Goal: Information Seeking & Learning: Learn about a topic

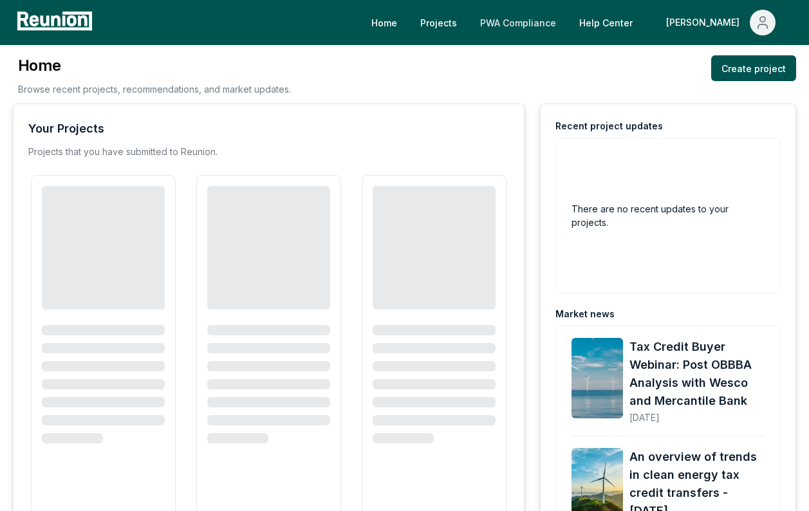
click at [550, 21] on link "PWA Compliance" at bounding box center [518, 23] width 97 height 26
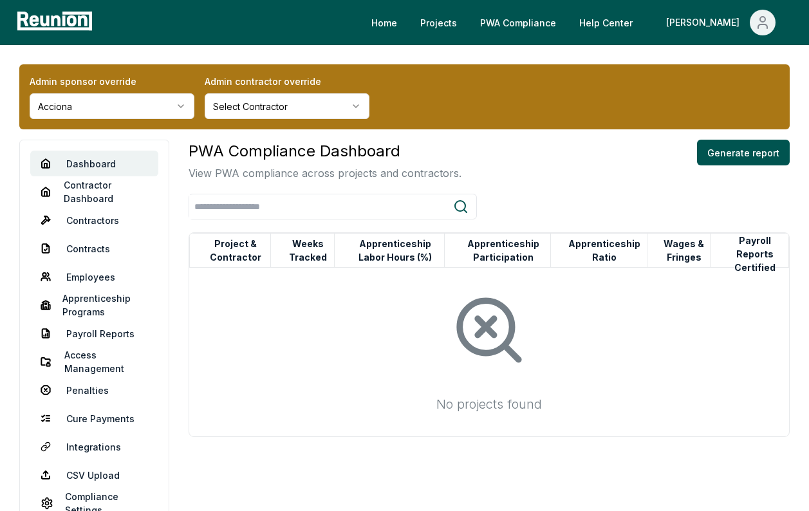
click at [153, 101] on html "Please visit us on your desktop We're working on making our marketplace mobile-…" at bounding box center [404, 279] width 809 height 559
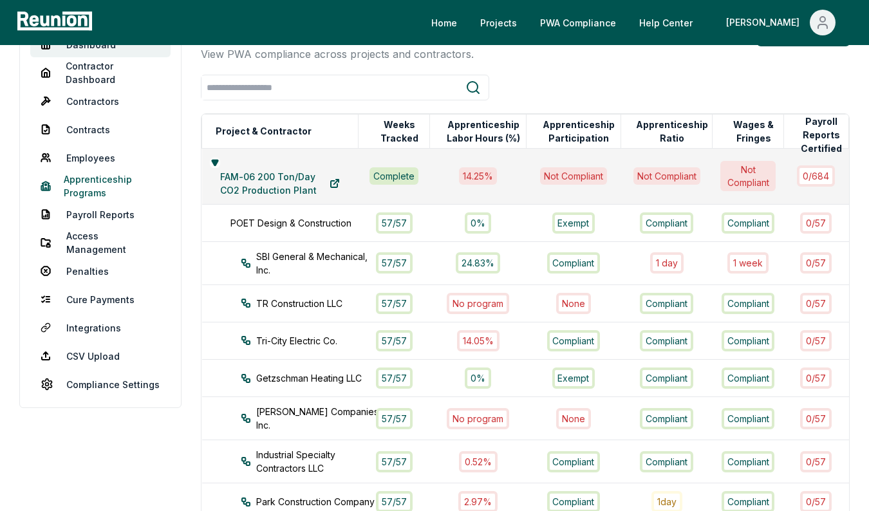
scroll to position [108, 0]
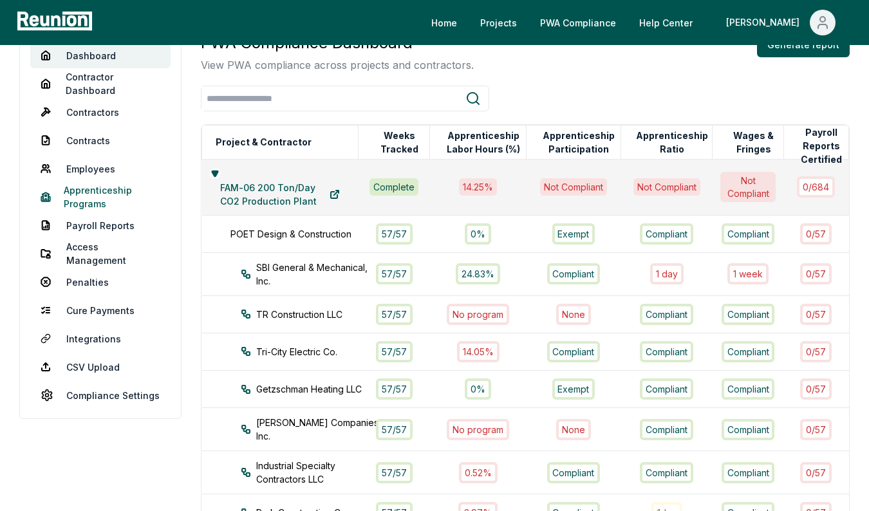
click at [85, 196] on link "Apprenticeship Programs" at bounding box center [100, 197] width 140 height 26
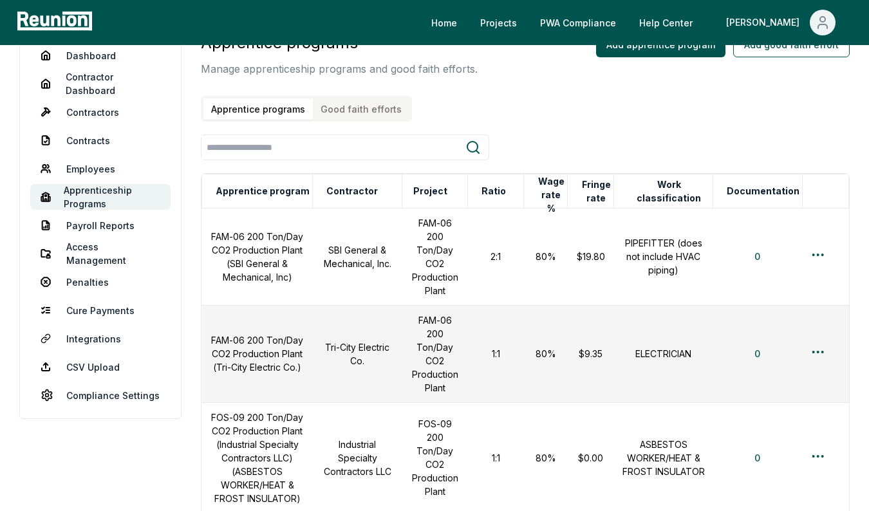
scroll to position [97, 0]
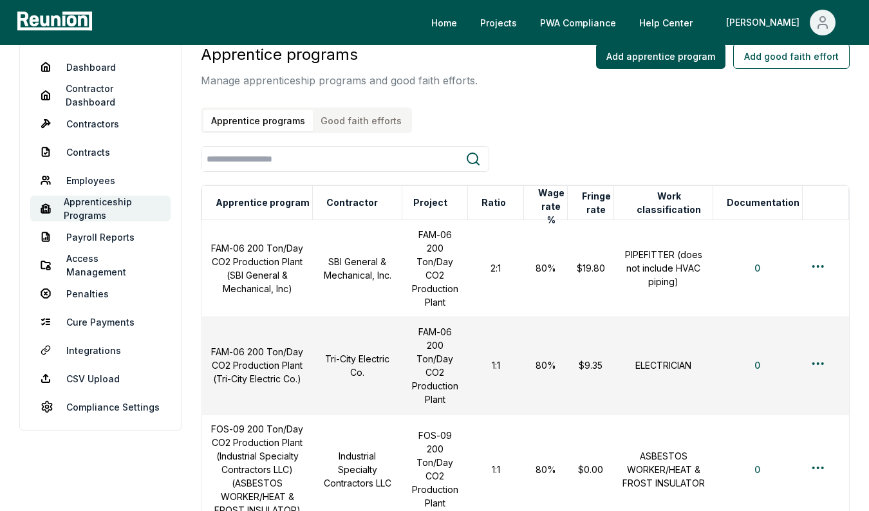
click at [343, 102] on div "Apprentice programs Manage apprenticeship programs and good faith efforts. Appr…" at bounding box center [339, 88] width 277 height 90
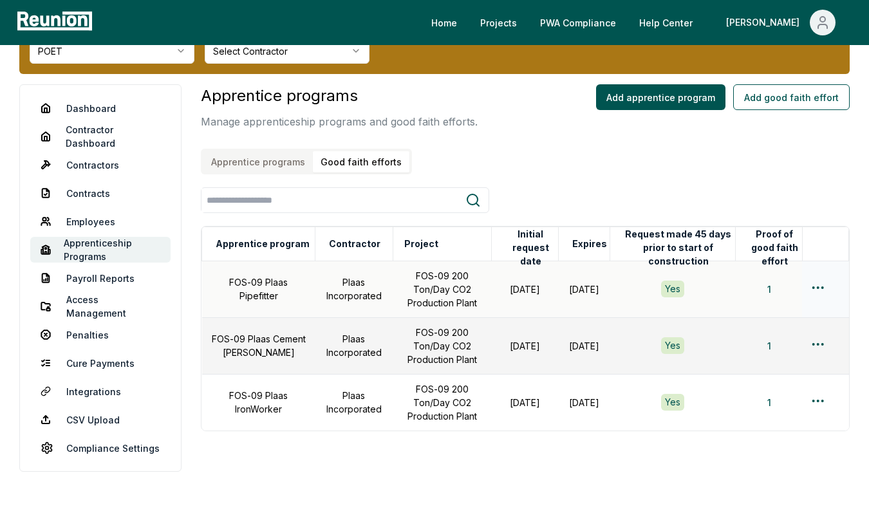
scroll to position [29, 0]
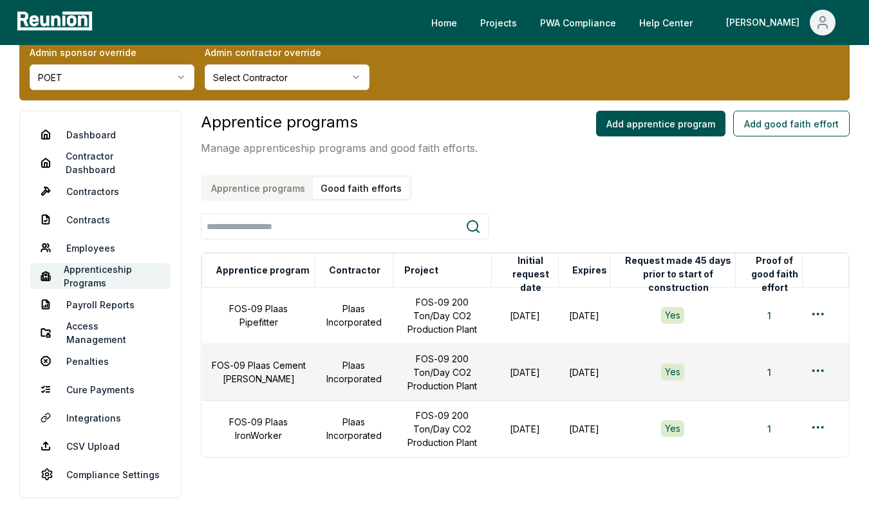
click at [268, 84] on html "Please visit us on your desktop We're working on making our marketplace mobile-…" at bounding box center [434, 275] width 869 height 609
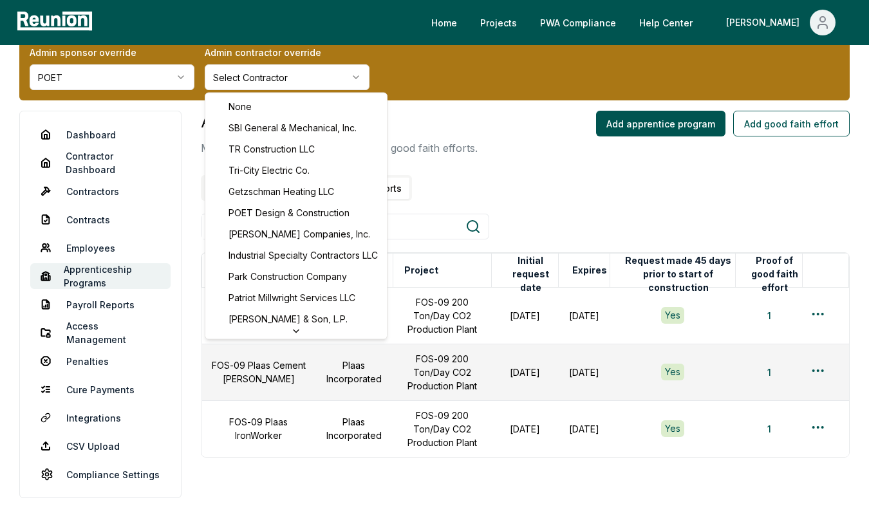
scroll to position [199, 0]
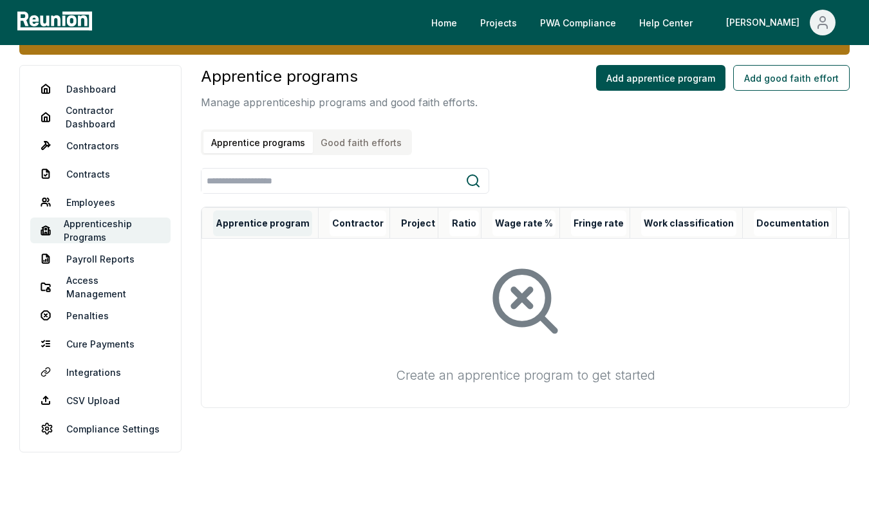
scroll to position [63, 0]
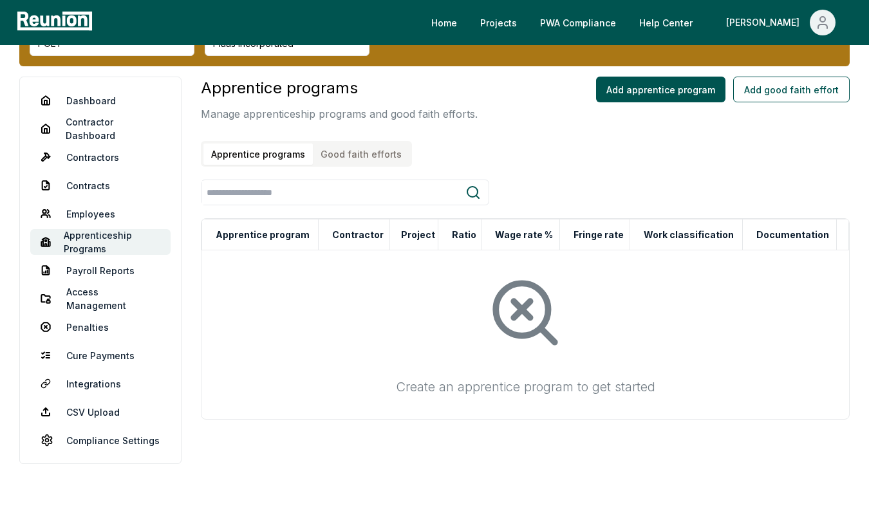
click at [341, 156] on button "Good faith efforts" at bounding box center [361, 154] width 97 height 21
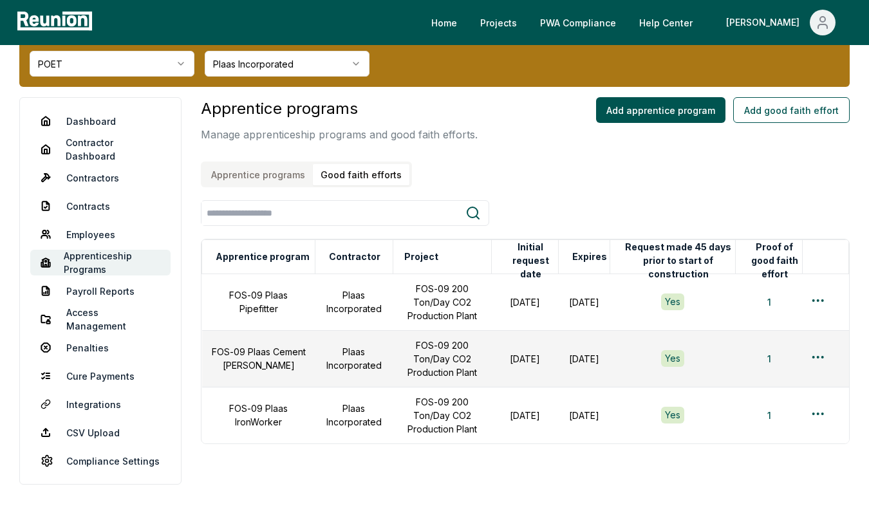
scroll to position [40, 0]
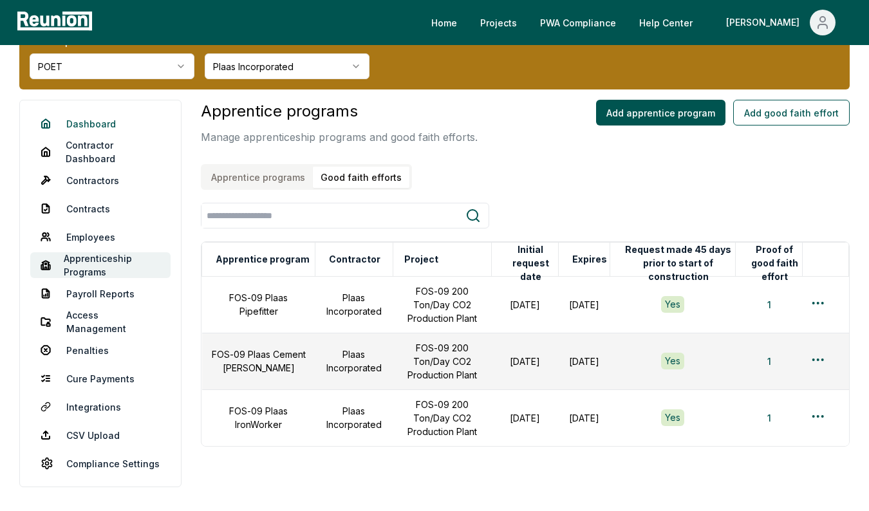
click at [93, 122] on link "Dashboard" at bounding box center [100, 124] width 140 height 26
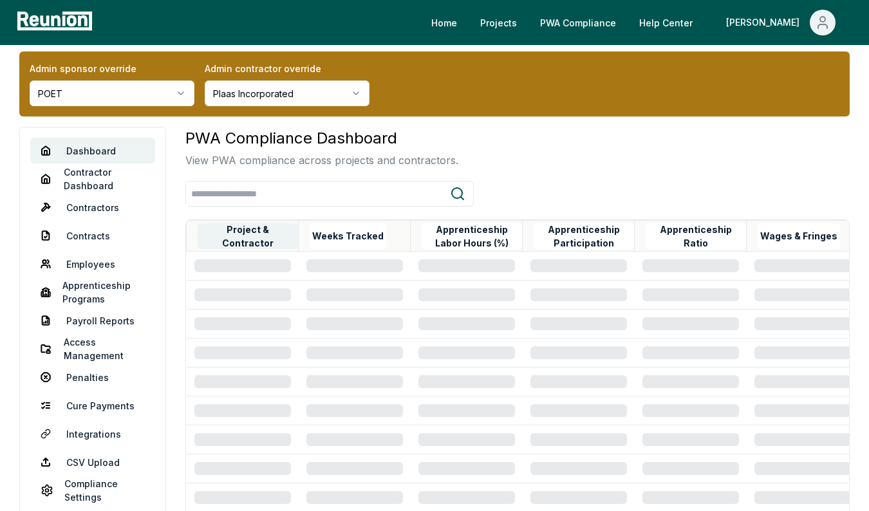
scroll to position [11, 0]
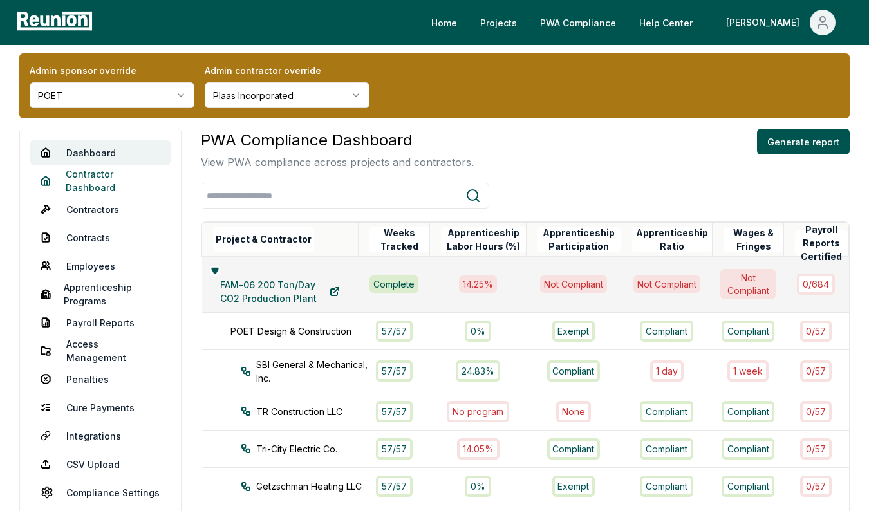
click at [109, 188] on link "Contractor Dashboard" at bounding box center [100, 181] width 140 height 26
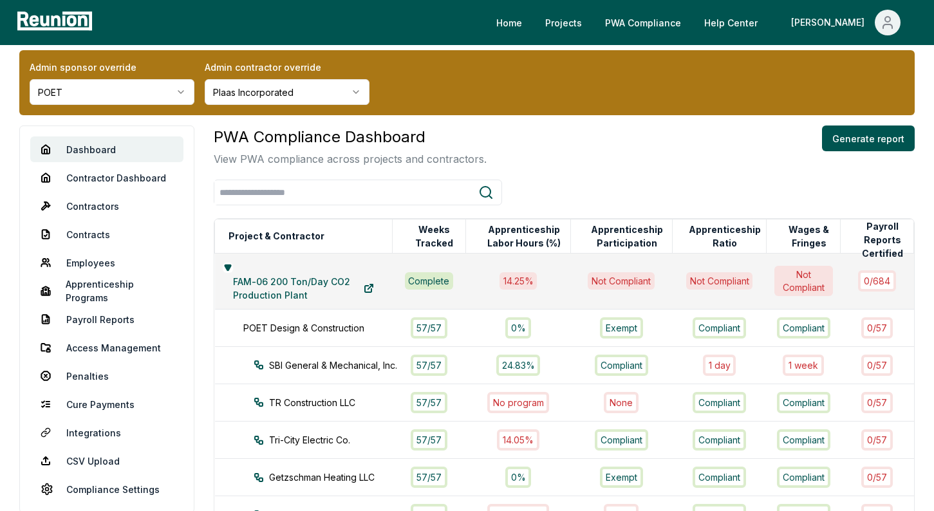
scroll to position [21, 0]
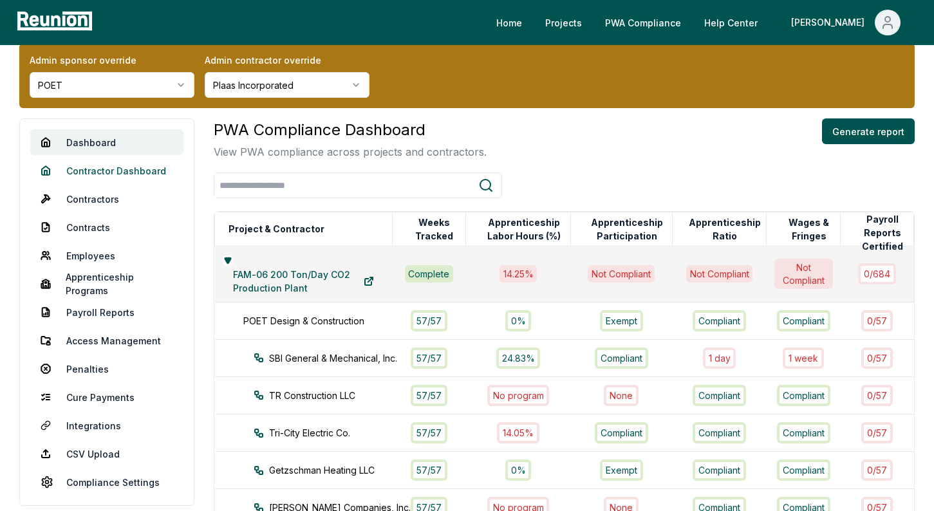
click at [154, 176] on link "Contractor Dashboard" at bounding box center [106, 171] width 153 height 26
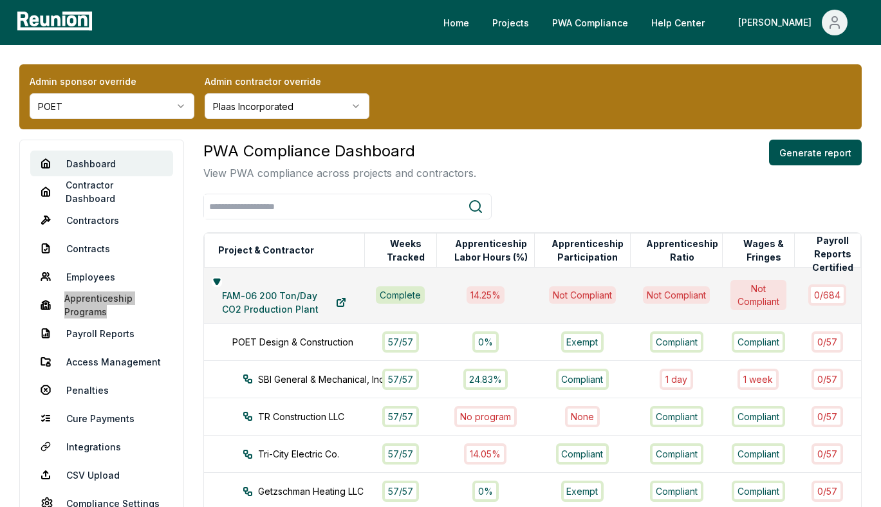
drag, startPoint x: 96, startPoint y: 300, endPoint x: 400, endPoint y: 19, distance: 414.0
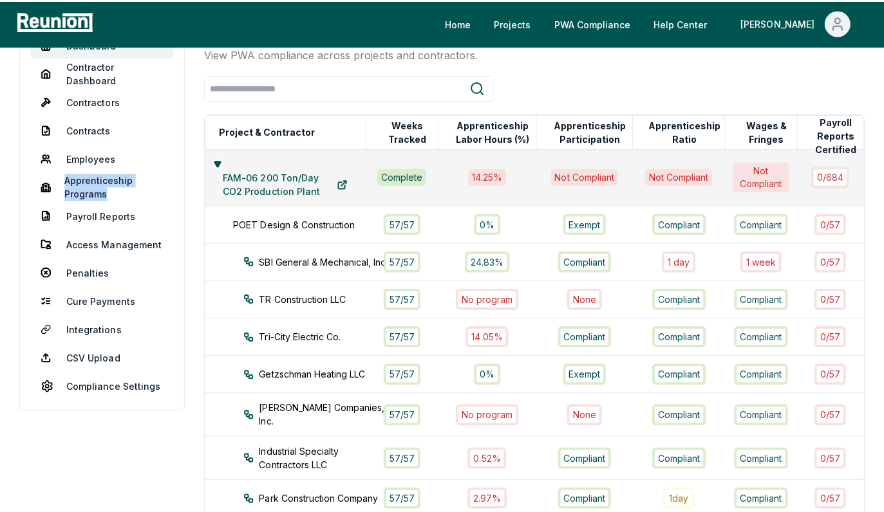
scroll to position [93, 0]
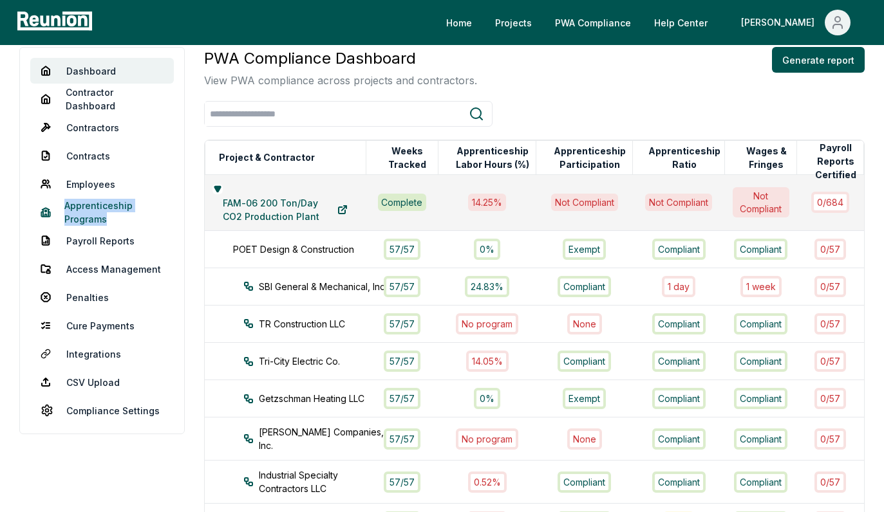
click at [100, 214] on link "Apprenticeship Programs" at bounding box center [102, 212] width 144 height 26
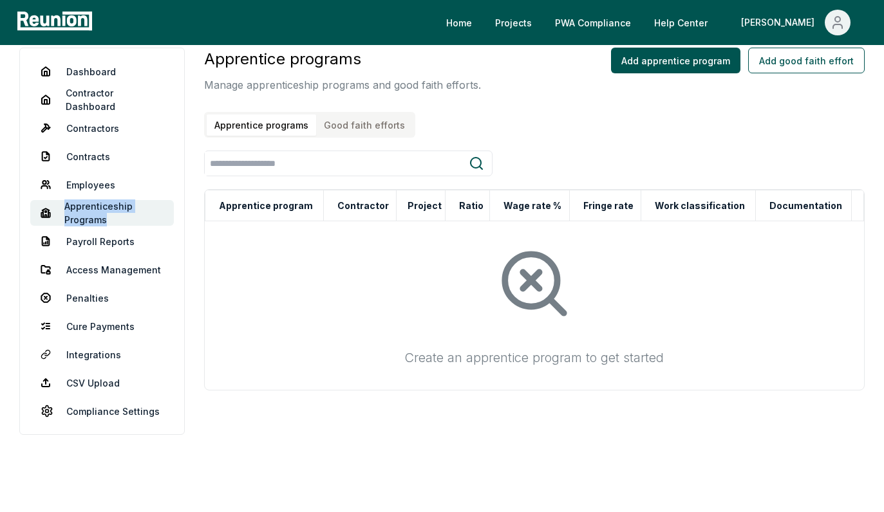
click at [346, 133] on div "Apprentice programs Manage apprenticeship programs and good faith efforts. Appr…" at bounding box center [342, 93] width 277 height 90
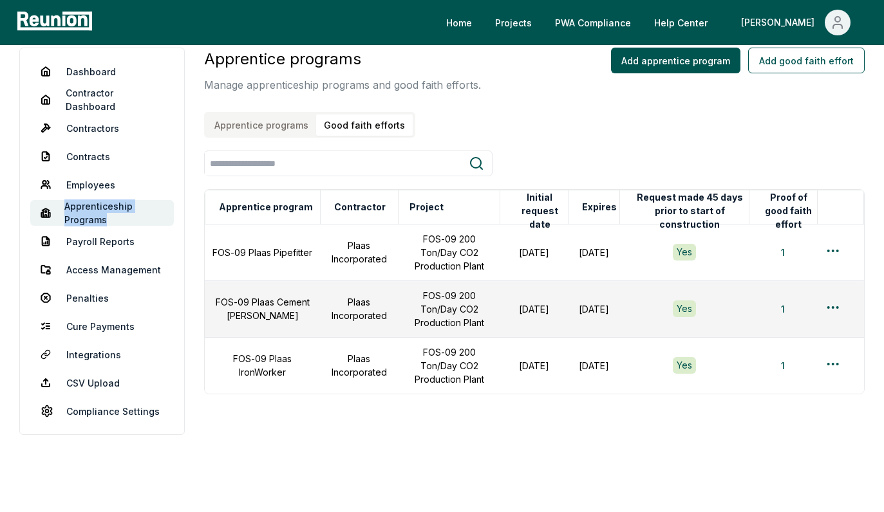
scroll to position [55, 0]
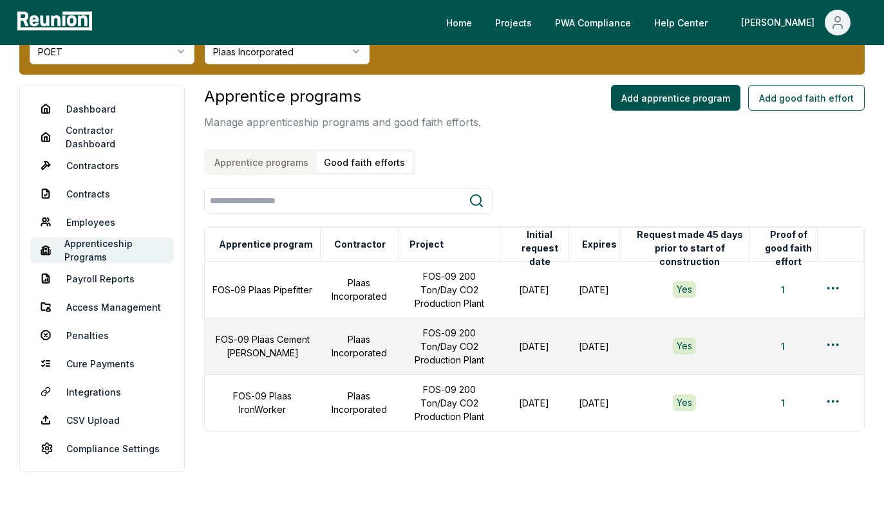
click at [483, 103] on div "Apprentice programs Manage apprenticeship programs and good faith efforts. Appr…" at bounding box center [534, 130] width 660 height 90
drag, startPoint x: 602, startPoint y: 290, endPoint x: 564, endPoint y: 281, distance: 38.4
click at [568, 281] on td "April 06, 2025" at bounding box center [593, 289] width 51 height 57
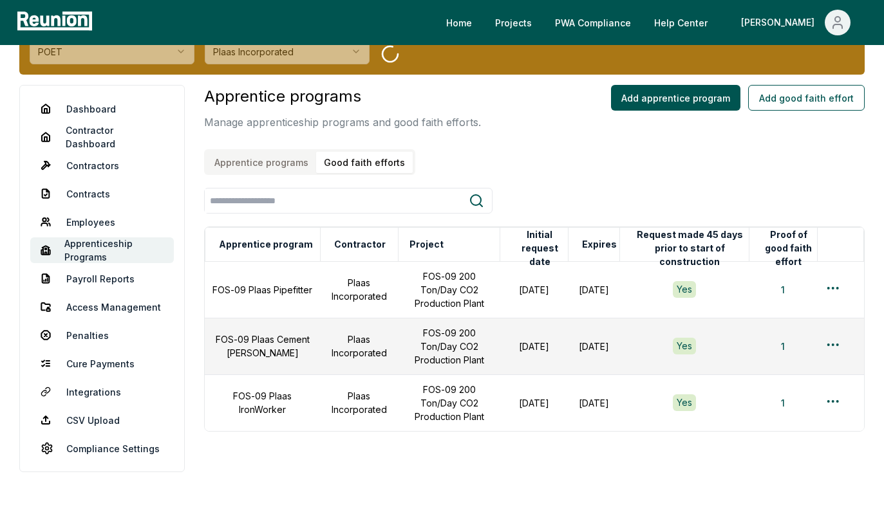
click at [511, 440] on div "Apprentice programs Manage apprenticeship programs and good faith efforts. Appr…" at bounding box center [534, 310] width 660 height 450
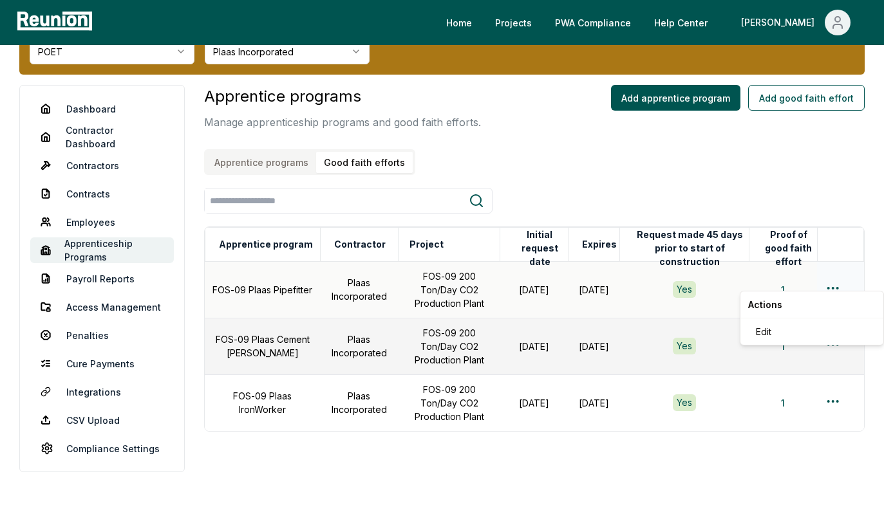
click at [834, 277] on html "Please visit us on your desktop We're working on making our marketplace mobile-…" at bounding box center [442, 249] width 884 height 609
click at [786, 334] on div "Edit" at bounding box center [811, 331] width 122 height 21
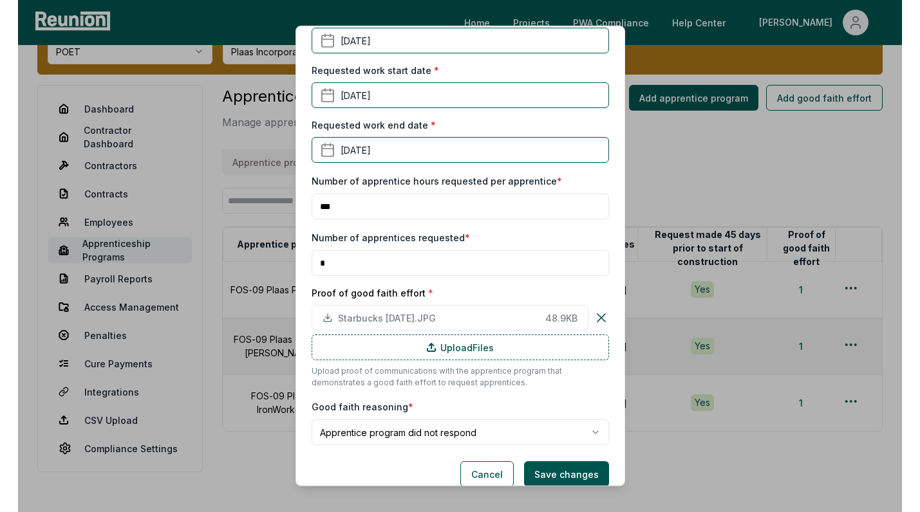
scroll to position [0, 0]
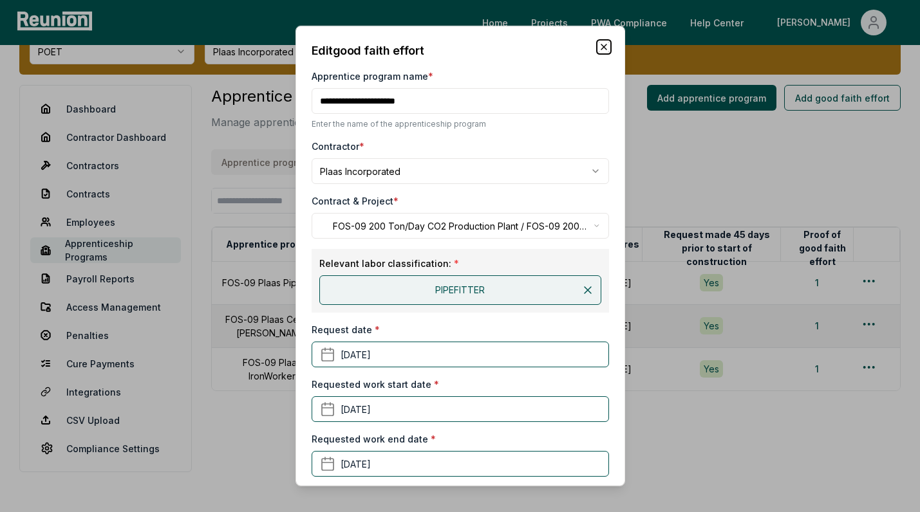
click at [602, 46] on icon "button" at bounding box center [603, 47] width 10 height 10
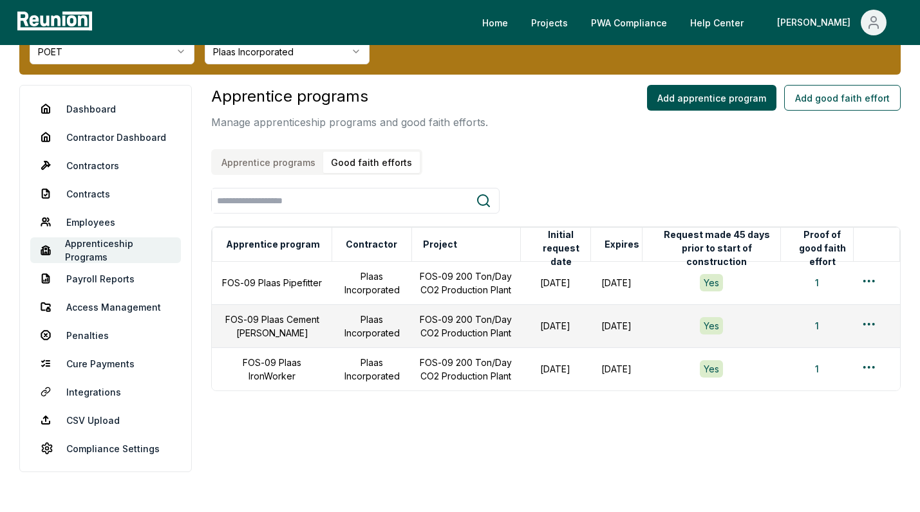
click at [277, 163] on button "Apprentice programs" at bounding box center [268, 162] width 109 height 21
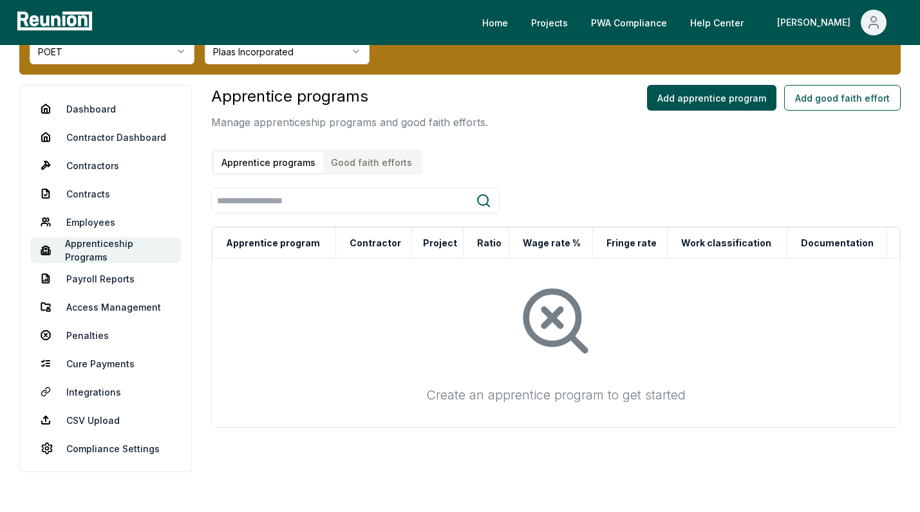
scroll to position [54, 0]
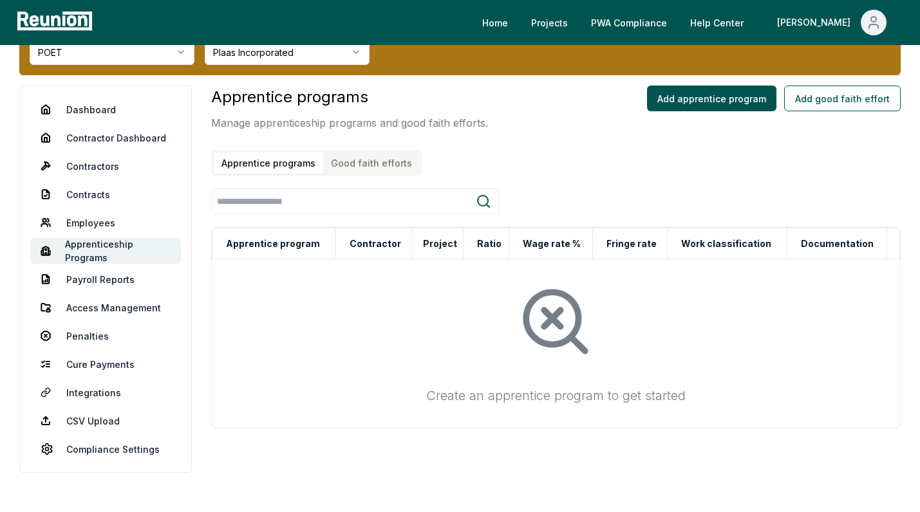
click at [357, 169] on button "Good faith efforts" at bounding box center [371, 163] width 97 height 21
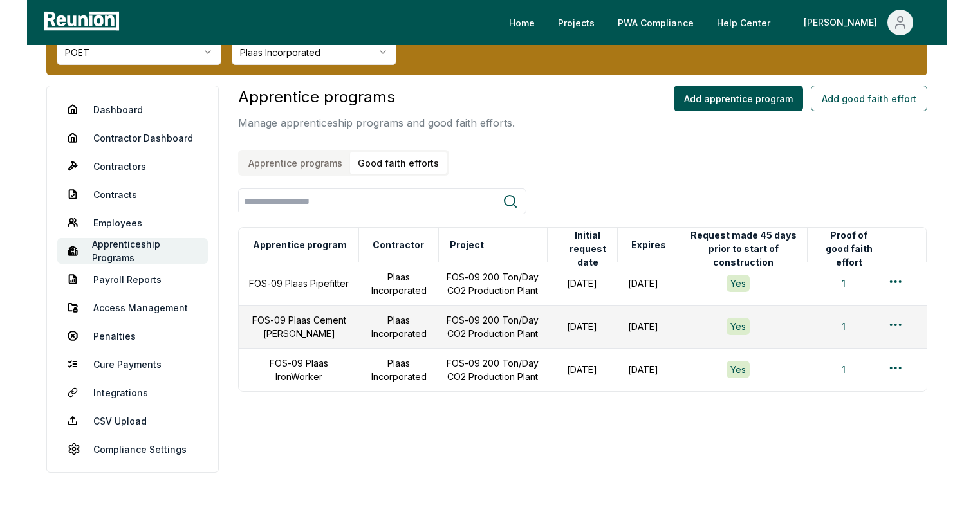
scroll to position [52, 0]
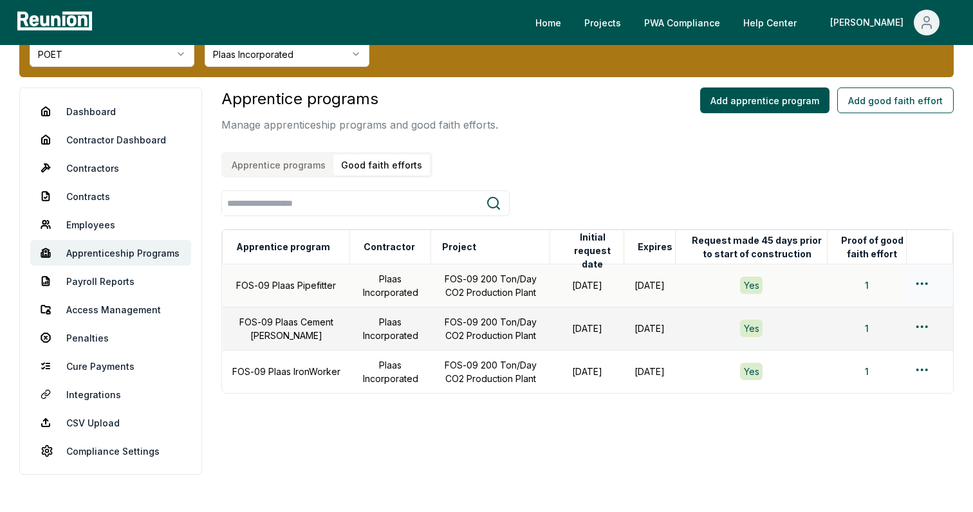
drag, startPoint x: 654, startPoint y: 289, endPoint x: 532, endPoint y: 275, distance: 122.4
click at [532, 275] on tr "FOS-09 Plaas Pipefitter Plaas Incorporated FOS-09 200 Ton/Day CO2 Production Pl…" at bounding box center [588, 285] width 730 height 43
drag, startPoint x: 652, startPoint y: 335, endPoint x: 544, endPoint y: 321, distance: 108.3
click at [544, 321] on tr "FOS-09 Plaas Cement Mason Plaas Incorporated FOS-09 200 Ton/Day CO2 Production …" at bounding box center [588, 328] width 730 height 43
click at [565, 412] on div "Apprentice programs Manage apprenticeship programs and good faith efforts. Appr…" at bounding box center [587, 292] width 732 height 409
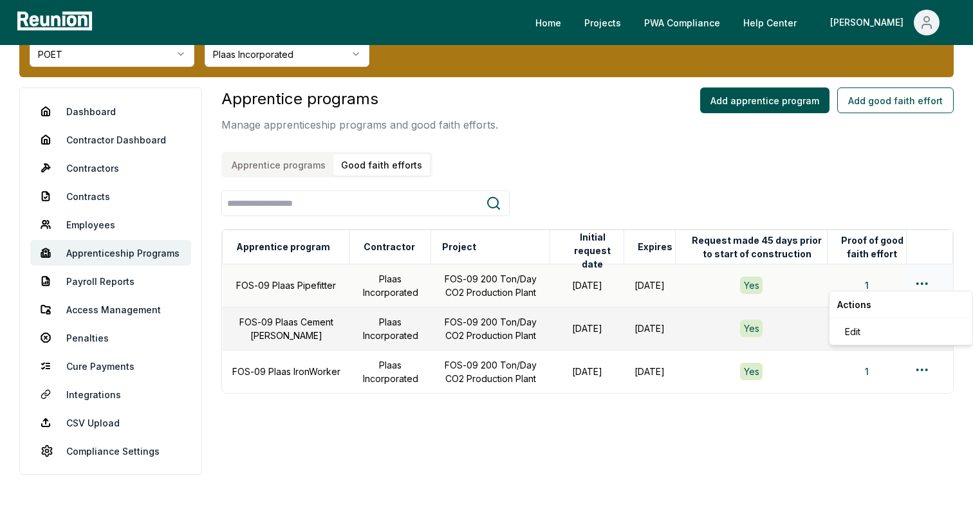
click at [868, 282] on html "Please visit us on your desktop We're working on making our marketplace mobile-…" at bounding box center [486, 232] width 973 height 568
click at [868, 328] on div "Edit" at bounding box center [901, 331] width 122 height 21
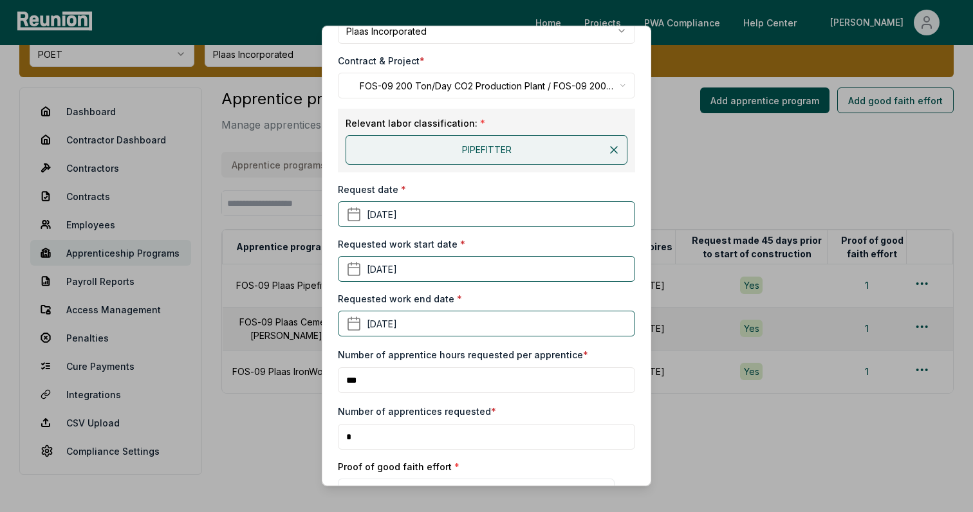
scroll to position [0, 0]
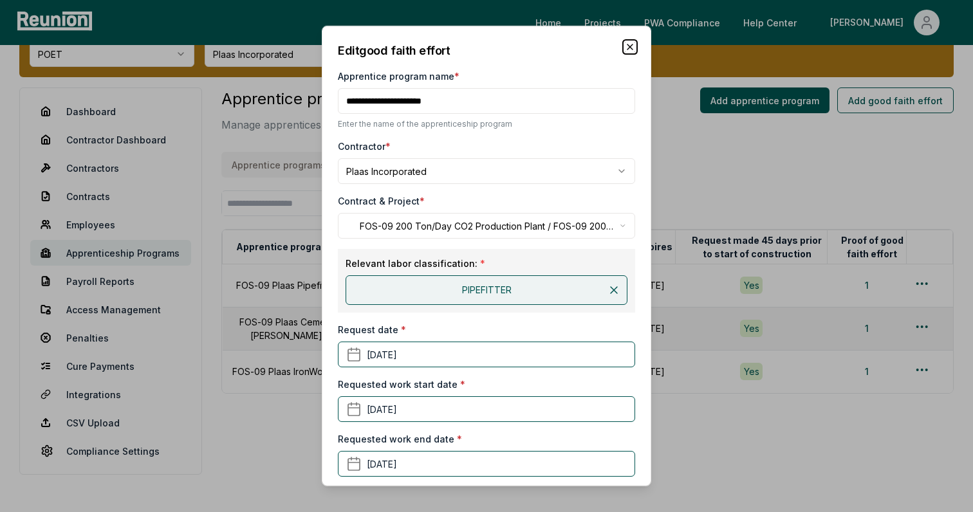
click at [627, 47] on icon "button" at bounding box center [630, 47] width 10 height 10
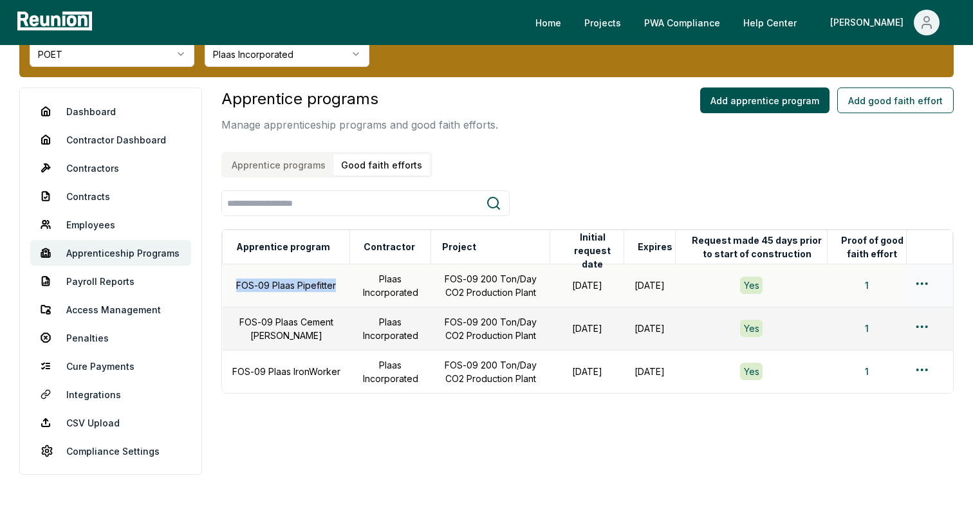
drag, startPoint x: 301, startPoint y: 290, endPoint x: 236, endPoint y: 277, distance: 66.1
click at [236, 277] on td "FOS-09 Plaas Pipefitter" at bounding box center [286, 285] width 127 height 43
drag, startPoint x: 519, startPoint y: 289, endPoint x: 407, endPoint y: 271, distance: 113.4
click at [431, 272] on td "FOS-09 200 Ton/Day CO2 Production Plant" at bounding box center [490, 285] width 119 height 43
click at [429, 407] on div "Apprentice programs Manage apprenticeship programs and good faith efforts. Appr…" at bounding box center [587, 292] width 732 height 409
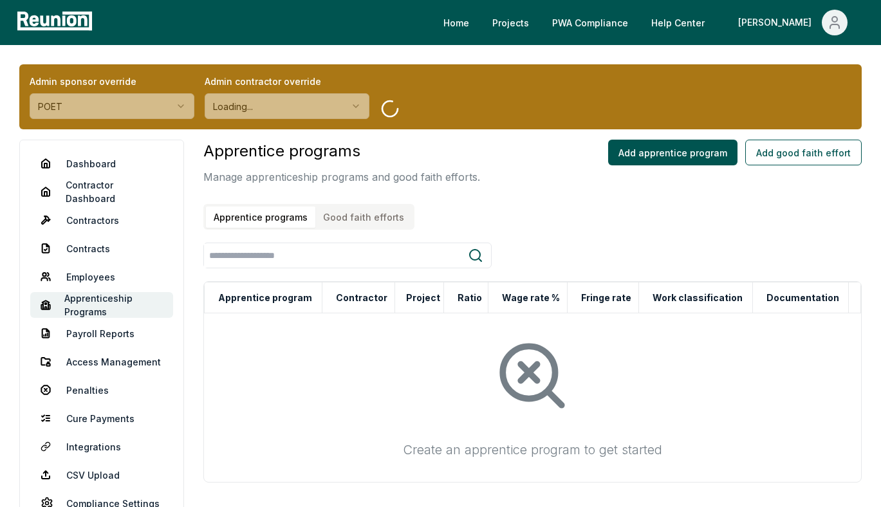
click at [339, 221] on button "Good faith efforts" at bounding box center [363, 217] width 97 height 21
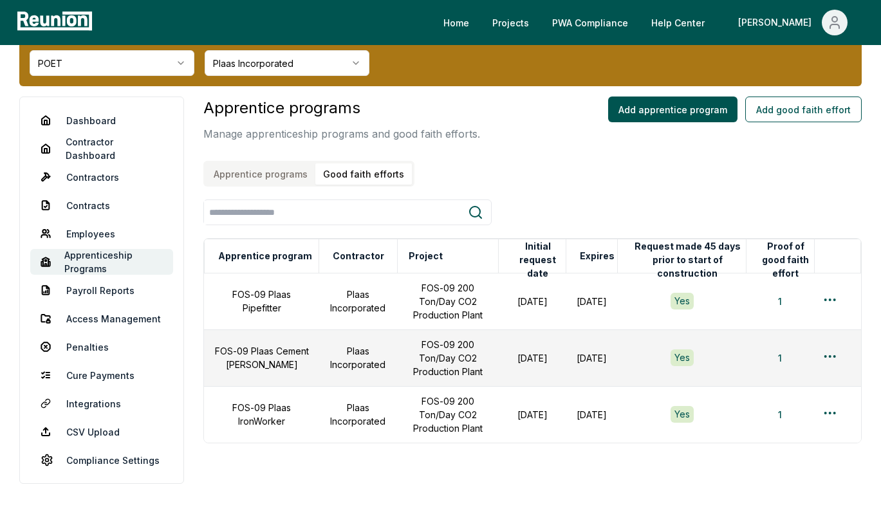
scroll to position [60, 0]
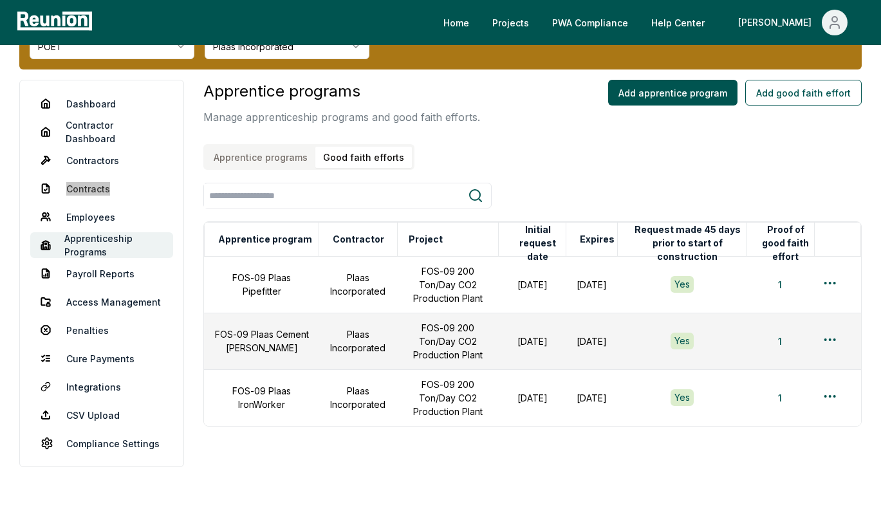
drag, startPoint x: 98, startPoint y: 190, endPoint x: 407, endPoint y: 3, distance: 361.8
click at [0, 0] on div "Home Projects PWA Compliance Help Center [PERSON_NAME] Admin sponsor override P…" at bounding box center [440, 244] width 881 height 609
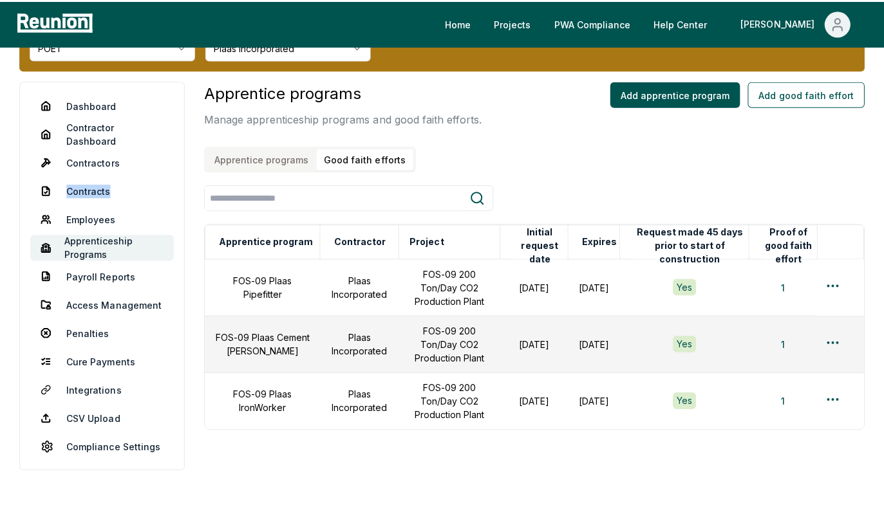
scroll to position [55, 0]
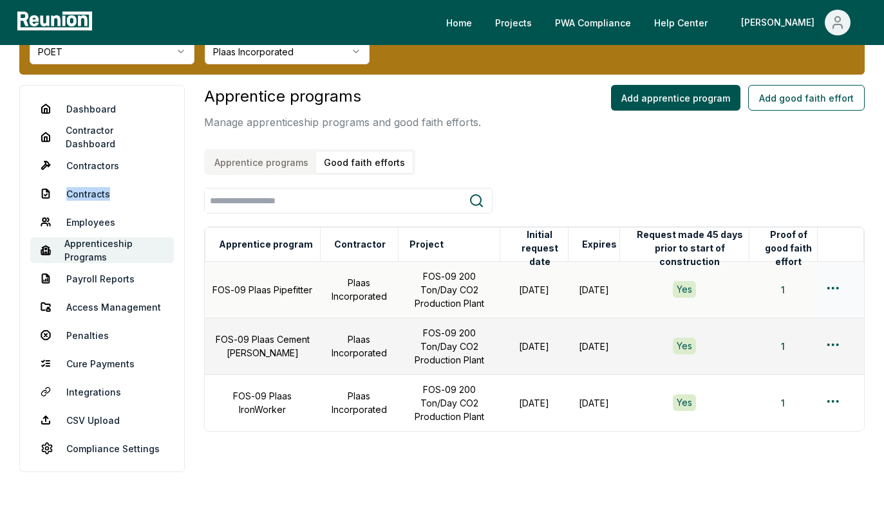
drag, startPoint x: 593, startPoint y: 288, endPoint x: 559, endPoint y: 278, distance: 36.2
click at [568, 278] on td "April 06, 2025" at bounding box center [593, 289] width 51 height 57
drag, startPoint x: 605, startPoint y: 378, endPoint x: 557, endPoint y: 364, distance: 50.1
click at [568, 375] on td "January 01, 2025" at bounding box center [593, 403] width 51 height 57
click at [144, 138] on link "Contractor Dashboard" at bounding box center [102, 137] width 144 height 26
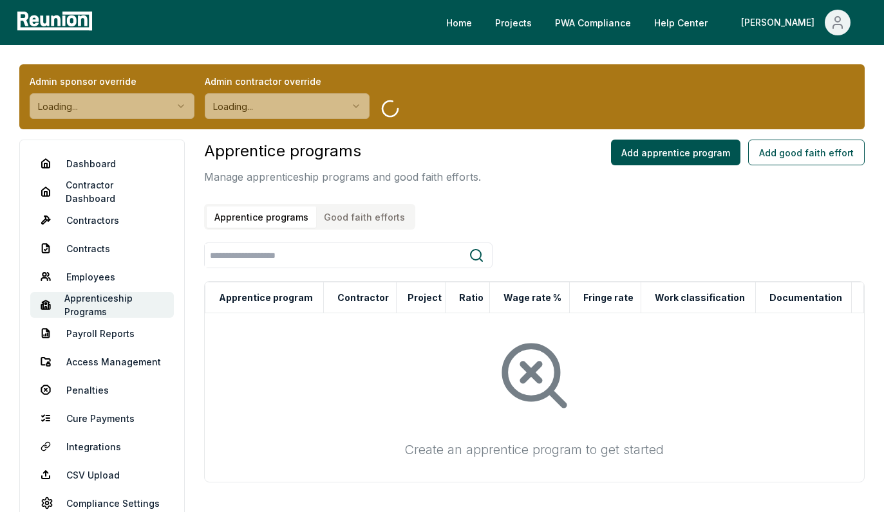
scroll to position [55, 0]
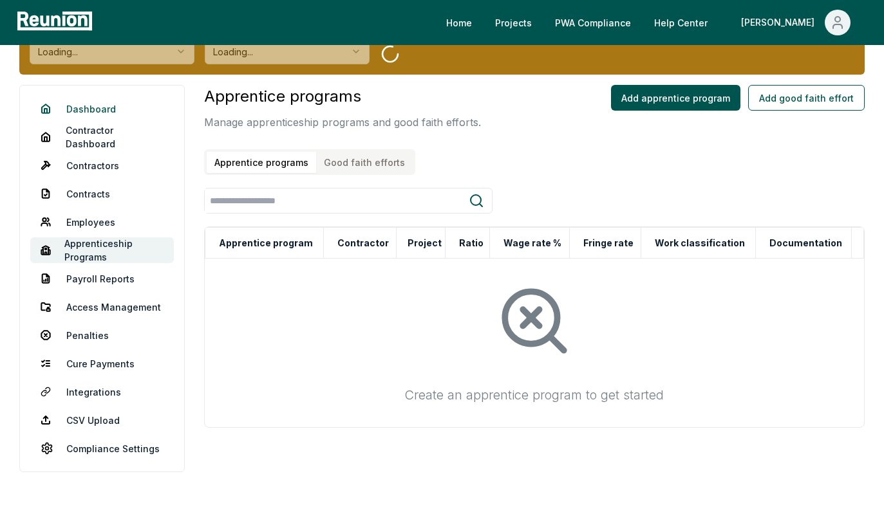
click at [74, 111] on link "Dashboard" at bounding box center [102, 109] width 144 height 26
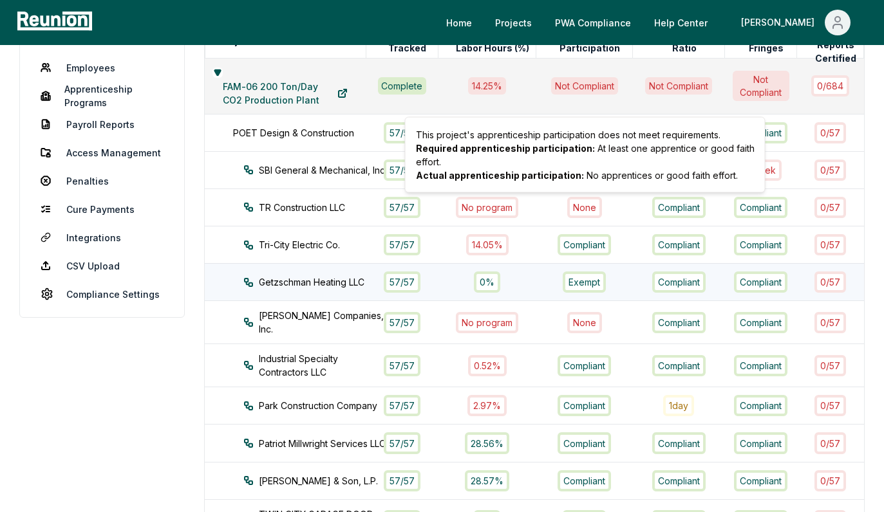
scroll to position [208, 0]
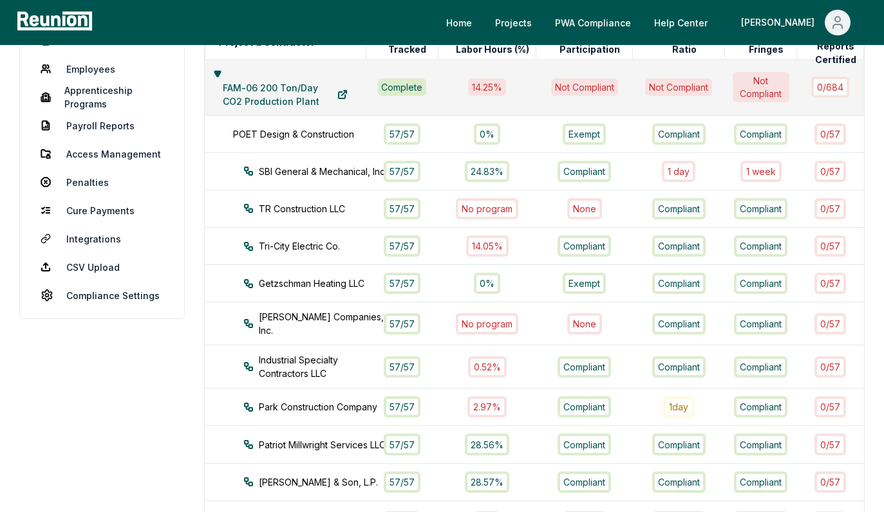
click at [212, 70] on button at bounding box center [217, 74] width 10 height 10
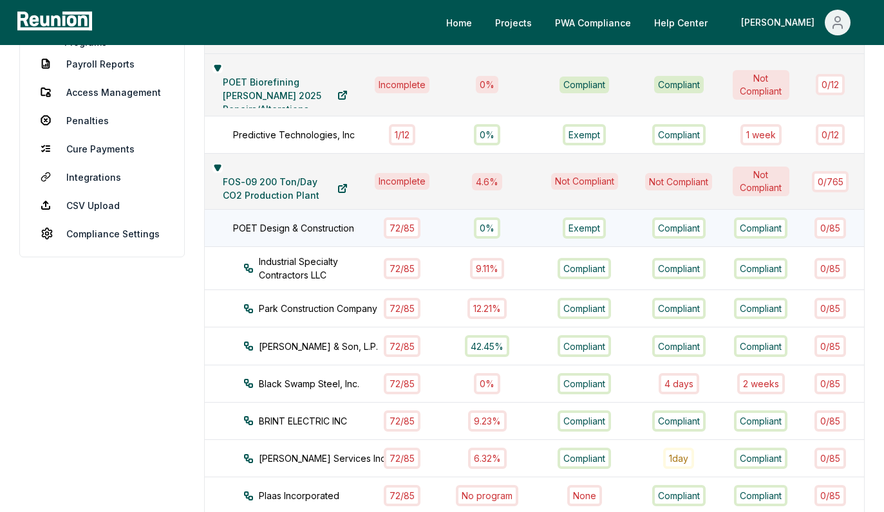
scroll to position [268, 0]
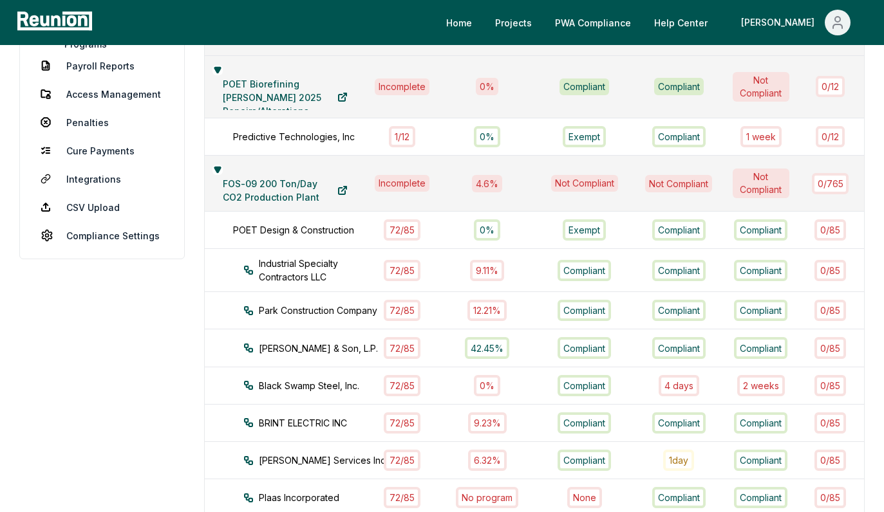
click at [577, 175] on div "Not Compliant" at bounding box center [584, 183] width 67 height 17
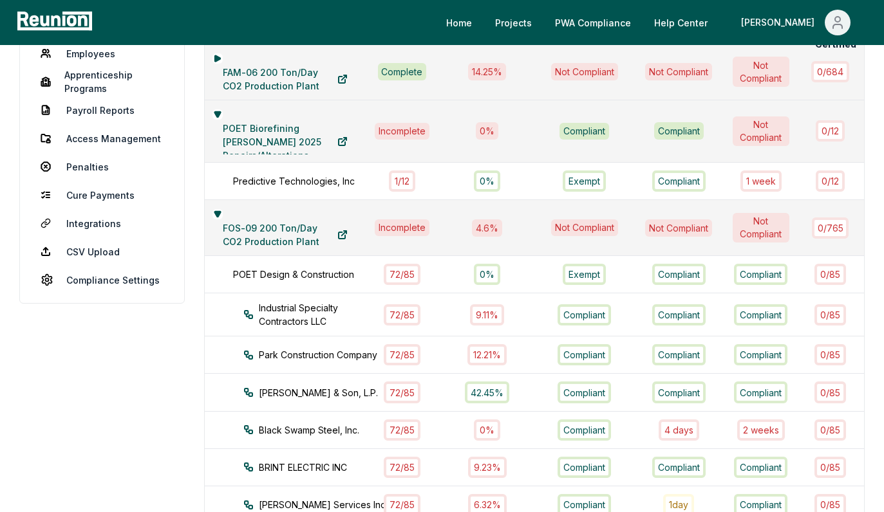
scroll to position [214, 0]
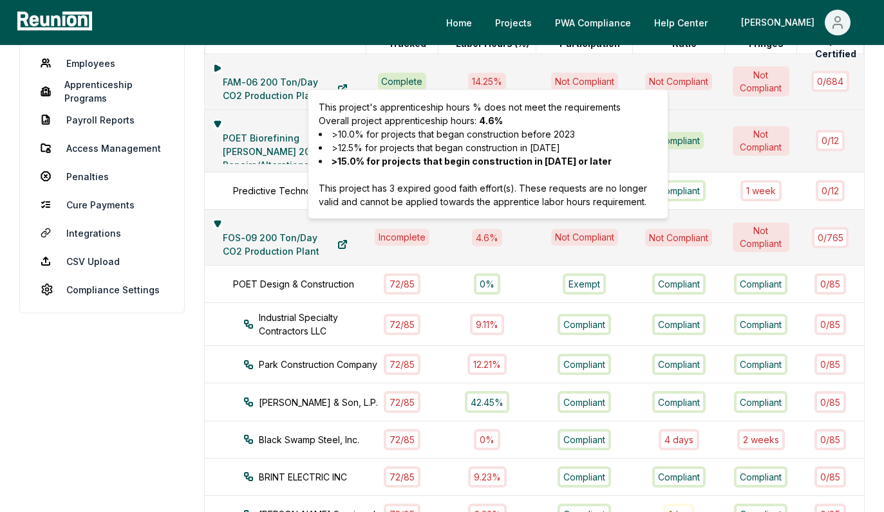
drag, startPoint x: 644, startPoint y: 203, endPoint x: 319, endPoint y: 190, distance: 325.2
click at [319, 190] on p "This project has 3 expired good faith effort(s). These requests are no longer v…" at bounding box center [488, 194] width 338 height 27
click at [344, 257] on td "FOS-09 200 Ton/Day CO2 Production Plant" at bounding box center [285, 238] width 161 height 56
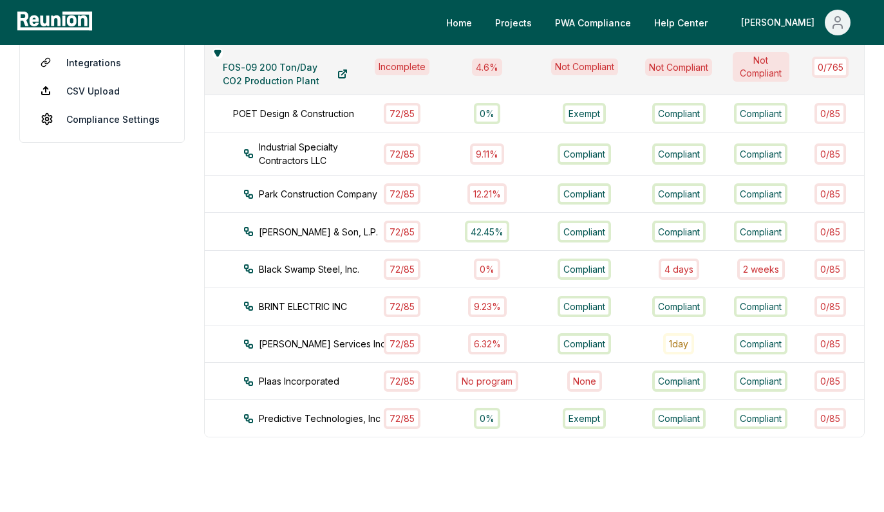
scroll to position [368, 0]
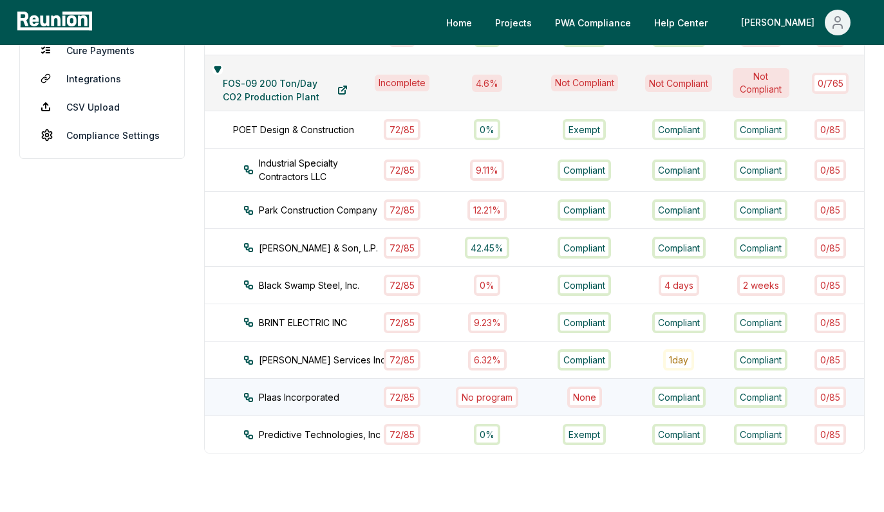
click at [256, 392] on div "Plaas Incorporated" at bounding box center [315, 398] width 145 height 14
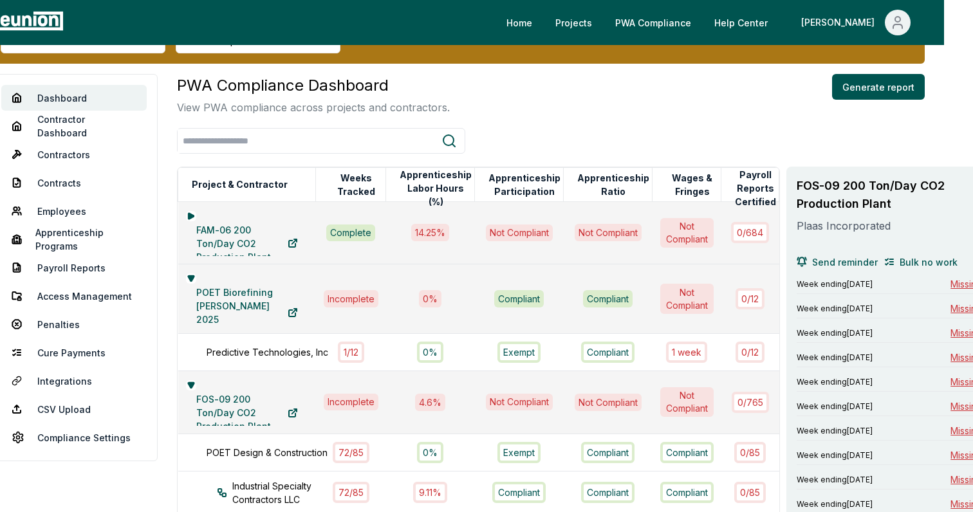
scroll to position [14, 29]
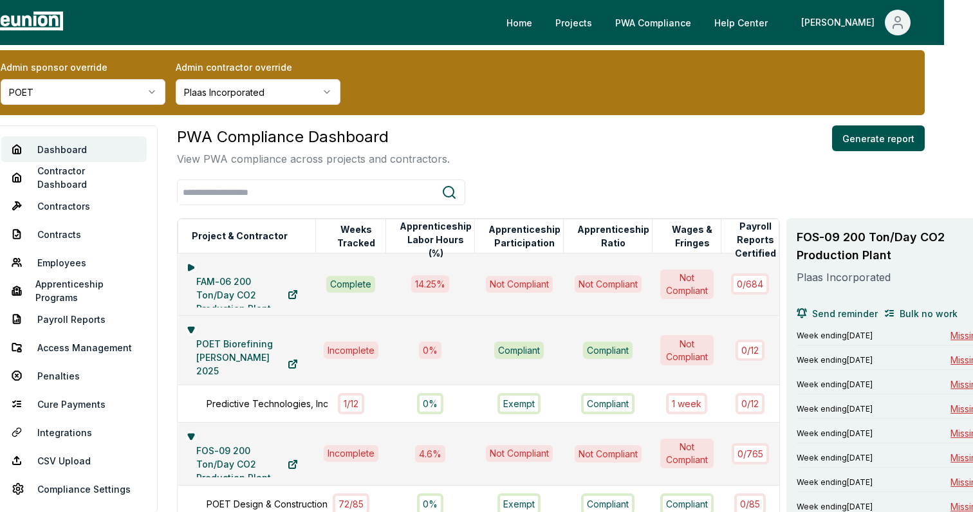
click at [880, 236] on icon at bounding box center [977, 241] width 10 height 10
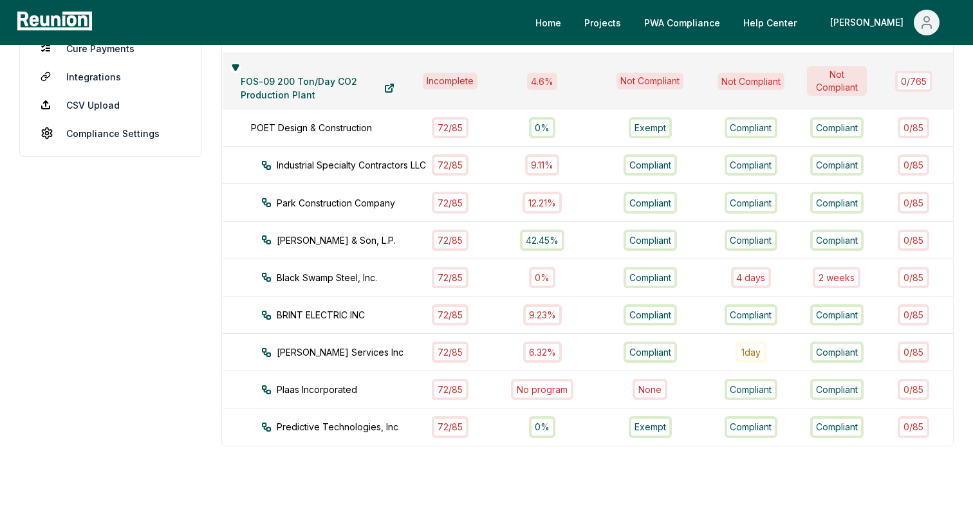
scroll to position [366, 0]
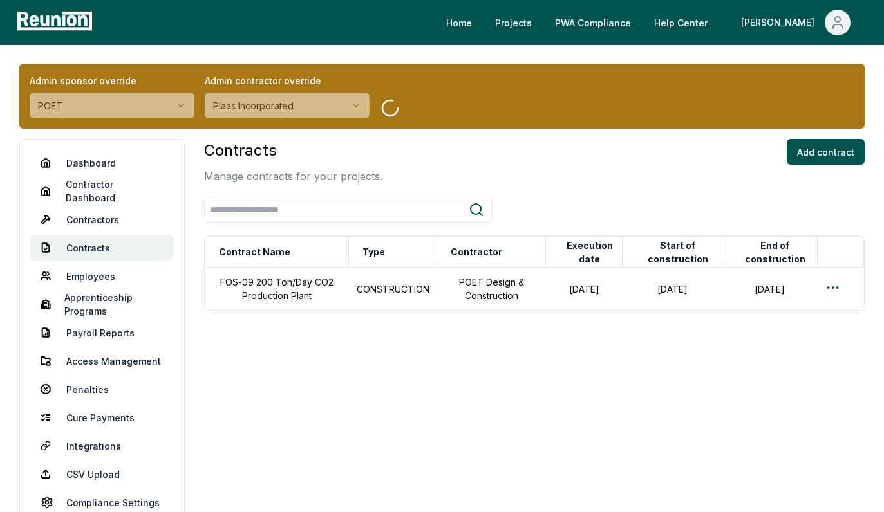
scroll to position [34, 0]
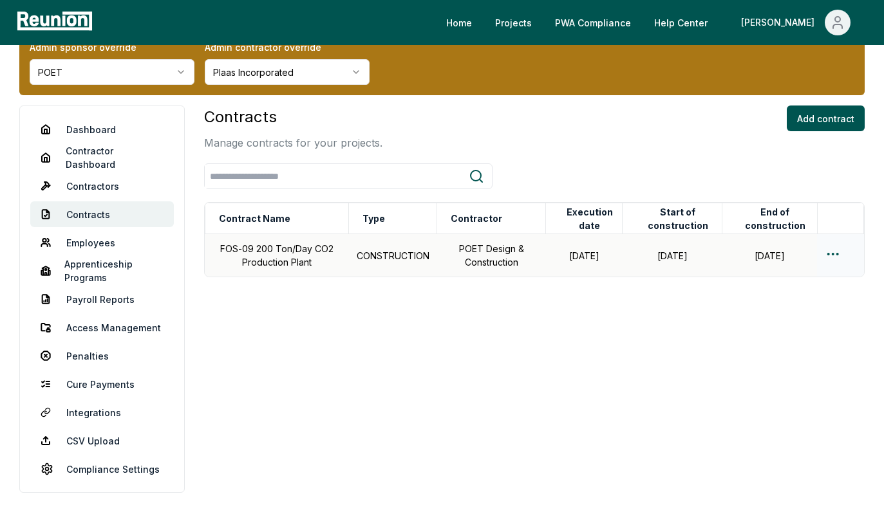
drag, startPoint x: 808, startPoint y: 254, endPoint x: 737, endPoint y: 259, distance: 71.0
click at [737, 259] on td "[DATE]" at bounding box center [768, 255] width 95 height 43
click at [786, 259] on td "[DATE]" at bounding box center [768, 255] width 95 height 43
drag, startPoint x: 808, startPoint y: 255, endPoint x: 739, endPoint y: 259, distance: 68.3
click at [739, 259] on td "[DATE]" at bounding box center [768, 255] width 95 height 43
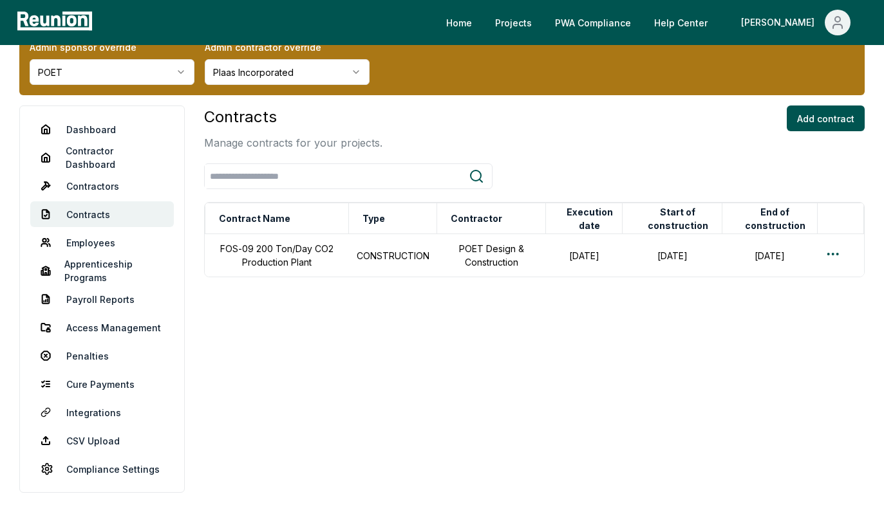
click at [370, 316] on div "Contracts Manage contracts for your projects. Add contract Contract Name Type C…" at bounding box center [534, 299] width 660 height 387
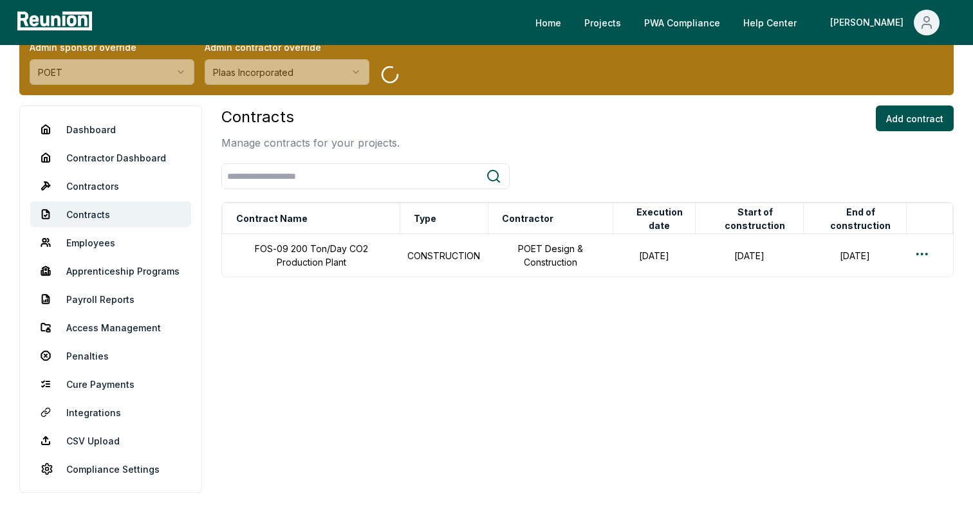
click at [320, 77] on button "Plaas Incorporated" at bounding box center [287, 72] width 165 height 26
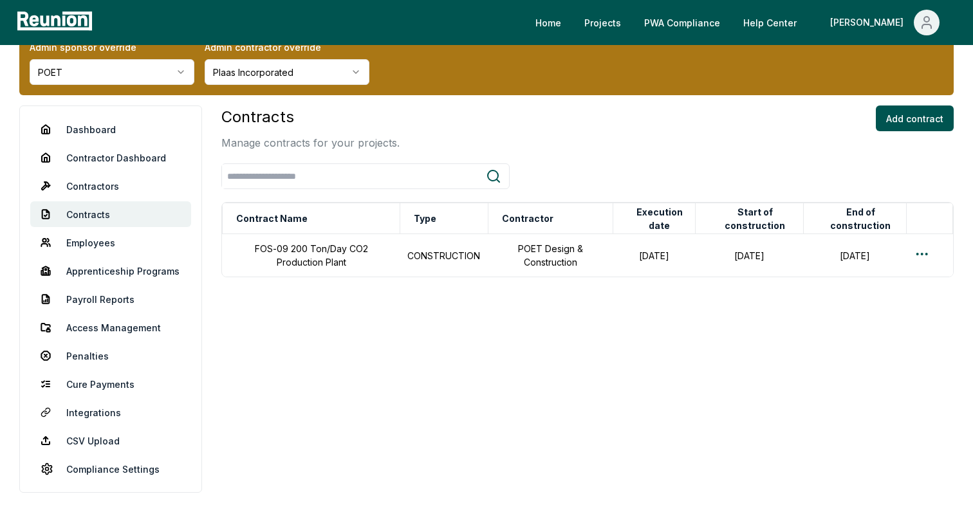
click at [320, 77] on html "Please visit us on your desktop We're working on making our marketplace mobile-…" at bounding box center [486, 239] width 973 height 546
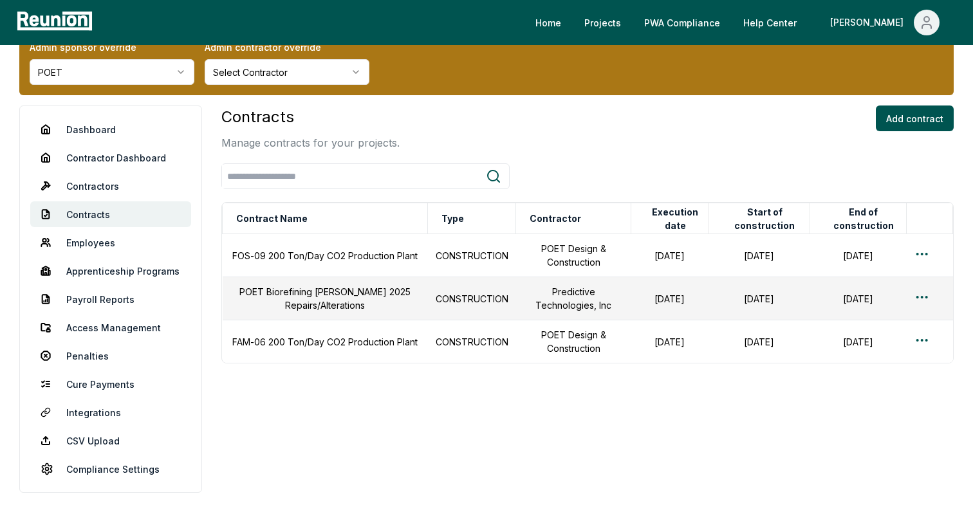
scroll to position [34, 0]
click at [93, 272] on link "Apprenticeship Programs" at bounding box center [110, 271] width 161 height 26
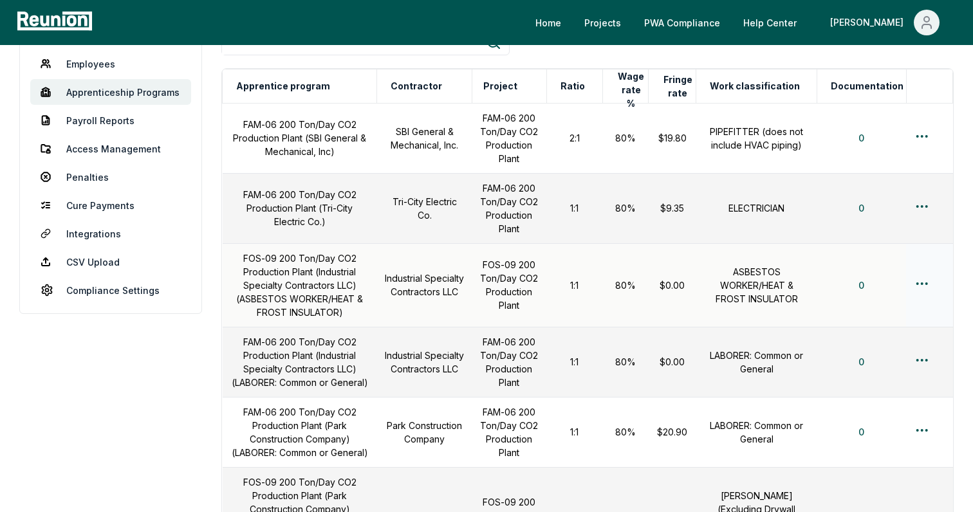
scroll to position [214, 0]
drag, startPoint x: 443, startPoint y: 302, endPoint x: 401, endPoint y: 265, distance: 56.1
click at [401, 265] on td "Industrial Specialty Contractors LLC" at bounding box center [424, 285] width 95 height 84
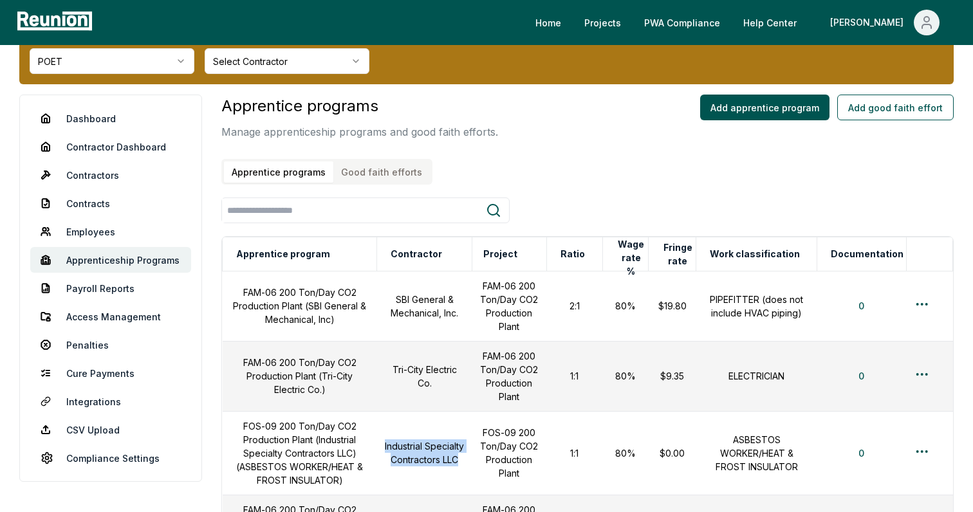
scroll to position [13, 0]
